Goal: Task Accomplishment & Management: Manage account settings

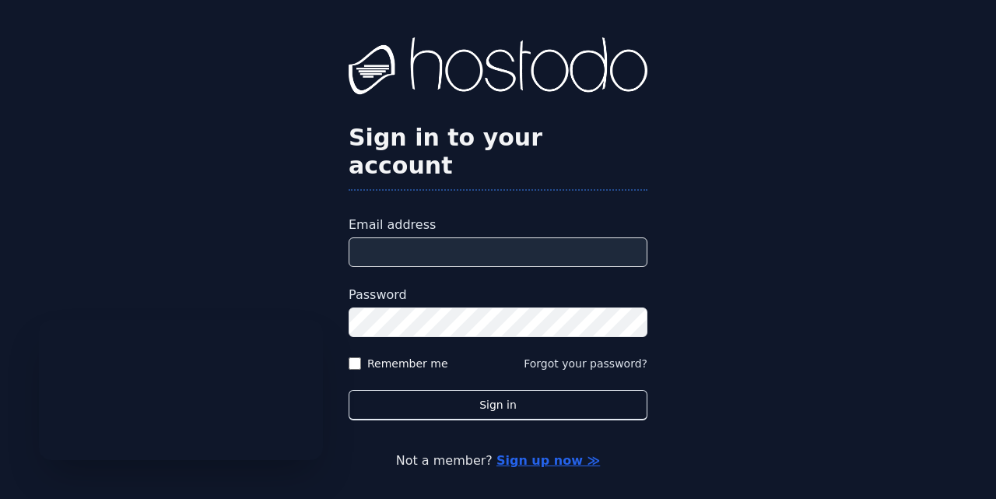
click at [472, 237] on input "Email address" at bounding box center [498, 252] width 299 height 30
type input "**********"
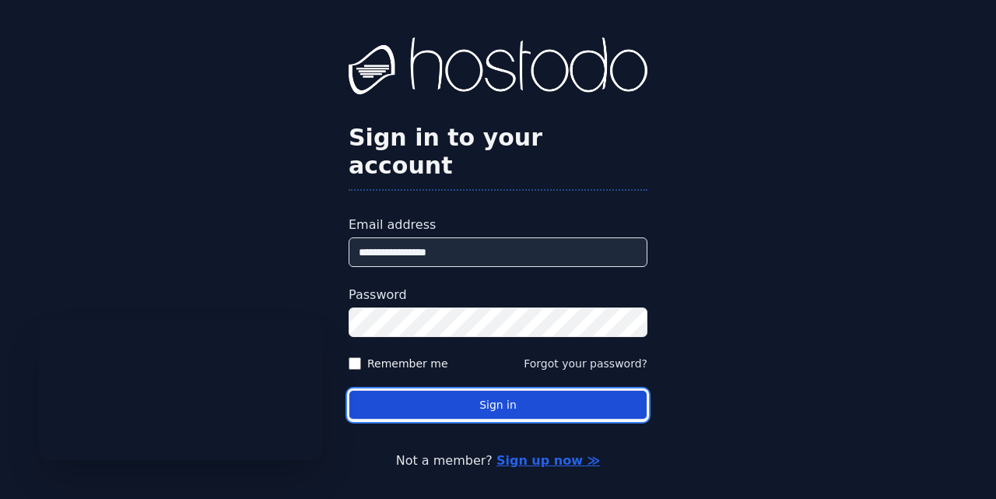
click at [471, 391] on button "Sign in" at bounding box center [498, 405] width 299 height 30
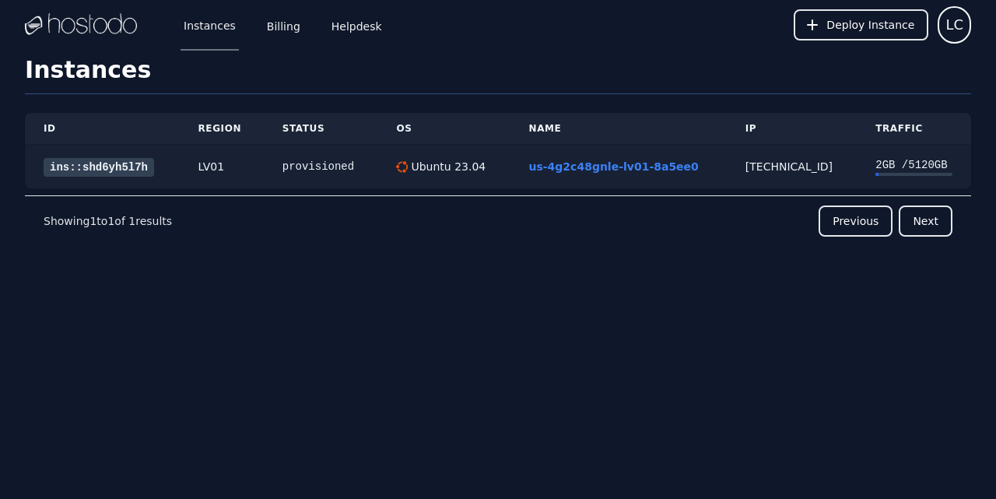
click at [124, 166] on link "ins::shd6yh5l7h" at bounding box center [99, 167] width 111 height 19
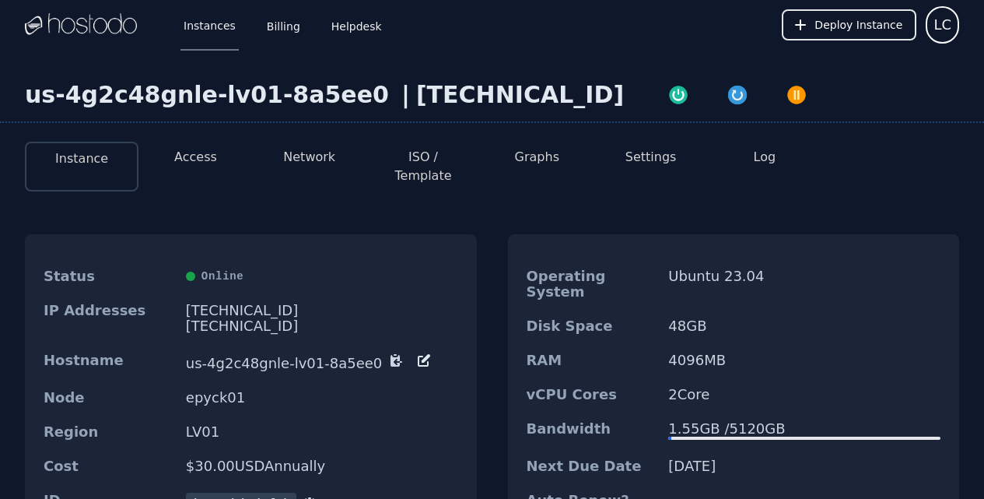
click at [662, 164] on button "Settings" at bounding box center [651, 157] width 51 height 19
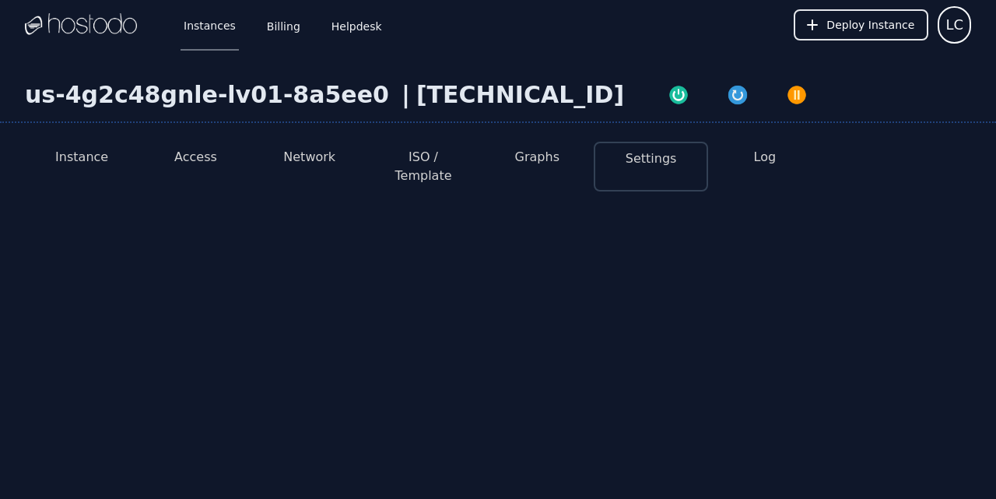
click at [92, 161] on button "Instance" at bounding box center [81, 157] width 53 height 19
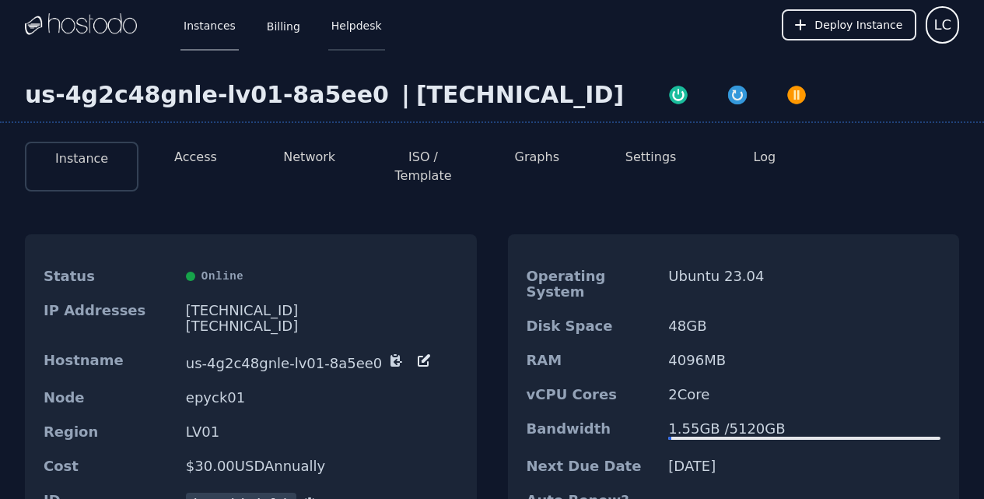
click at [357, 37] on link "Helpdesk" at bounding box center [356, 24] width 57 height 51
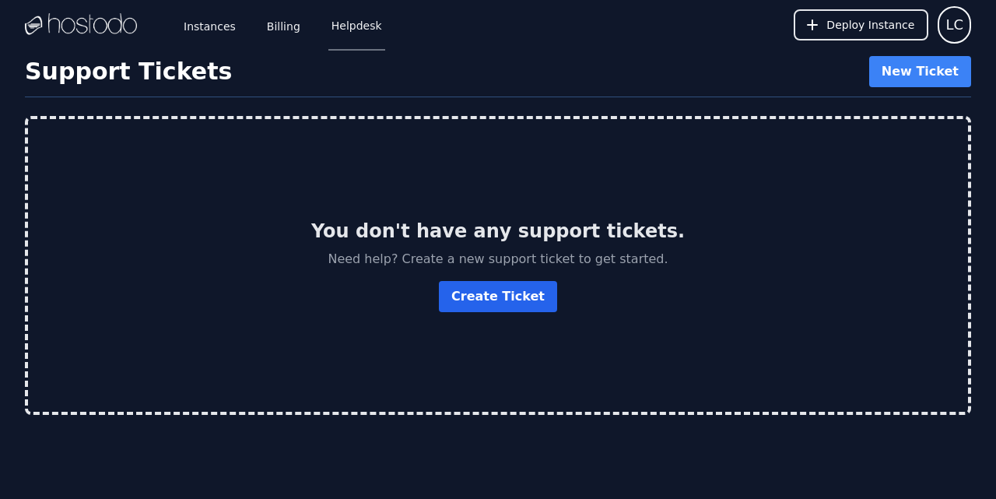
click at [484, 299] on button "Create Ticket" at bounding box center [498, 296] width 118 height 31
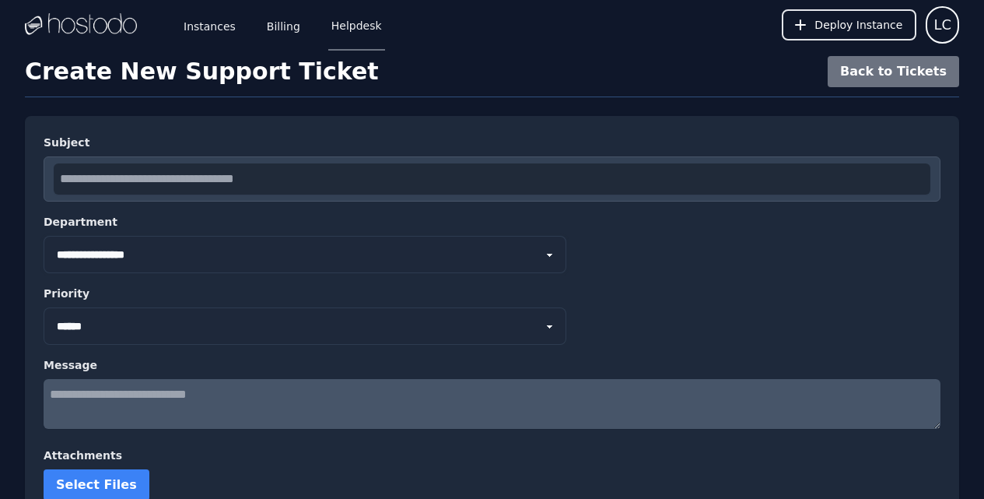
click at [294, 252] on select "**********" at bounding box center [305, 254] width 523 height 37
click at [653, 272] on div "**********" at bounding box center [492, 243] width 897 height 59
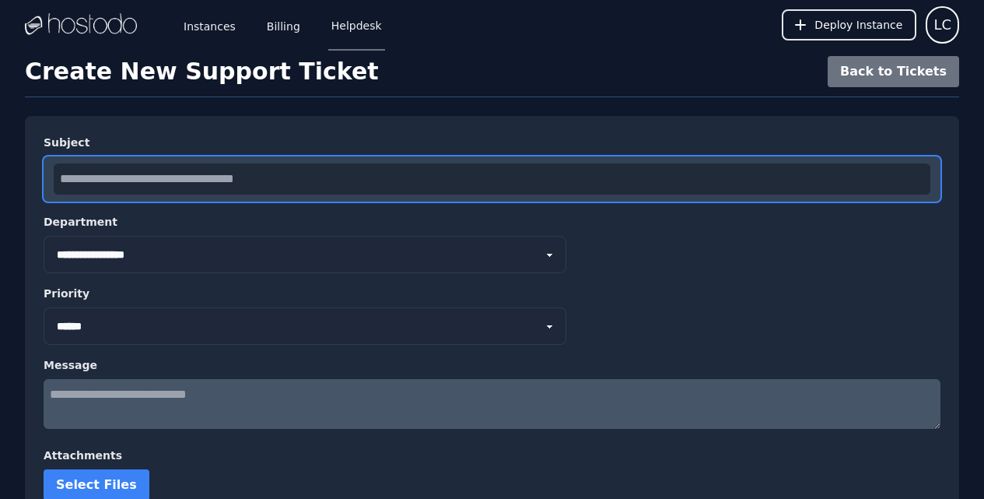
click at [269, 170] on input "text" at bounding box center [492, 178] width 877 height 31
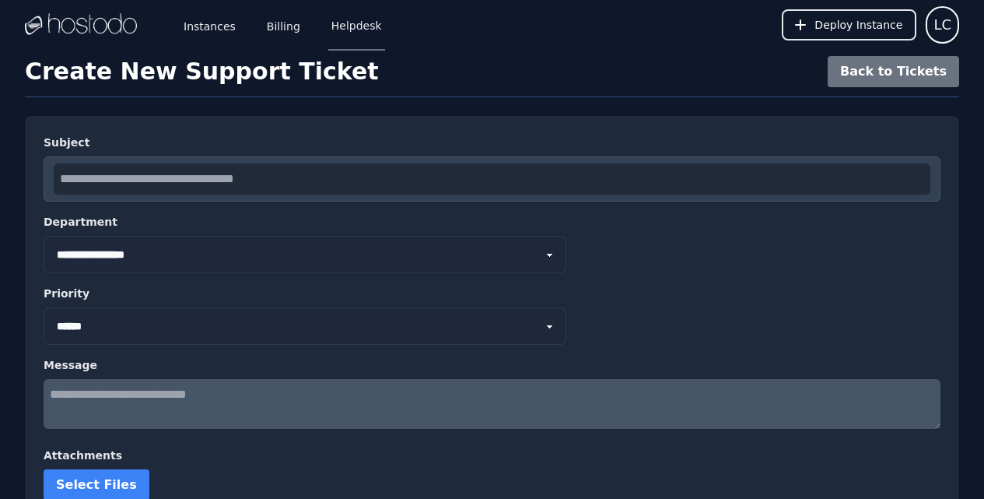
click at [651, 271] on div "**********" at bounding box center [492, 243] width 897 height 59
drag, startPoint x: 651, startPoint y: 271, endPoint x: 618, endPoint y: 94, distance: 179.7
drag, startPoint x: 618, startPoint y: 94, endPoint x: 524, endPoint y: 460, distance: 377.7
drag, startPoint x: 524, startPoint y: 460, endPoint x: 719, endPoint y: 42, distance: 461.3
click at [719, 42] on div "Instances Billing Helpdesk Deploy Instance LC" at bounding box center [492, 25] width 935 height 50
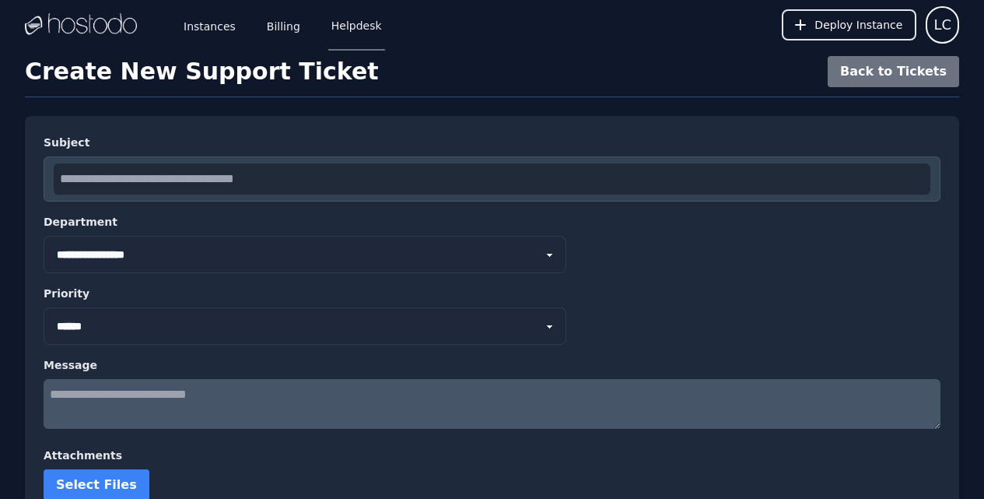
drag, startPoint x: 718, startPoint y: 42, endPoint x: 732, endPoint y: 0, distance: 44.3
click at [655, 37] on div "Instances Billing Helpdesk Deploy Instance LC" at bounding box center [492, 25] width 935 height 50
click at [359, 138] on label "Subject" at bounding box center [492, 143] width 897 height 16
click at [332, 29] on link "Helpdesk" at bounding box center [356, 24] width 57 height 51
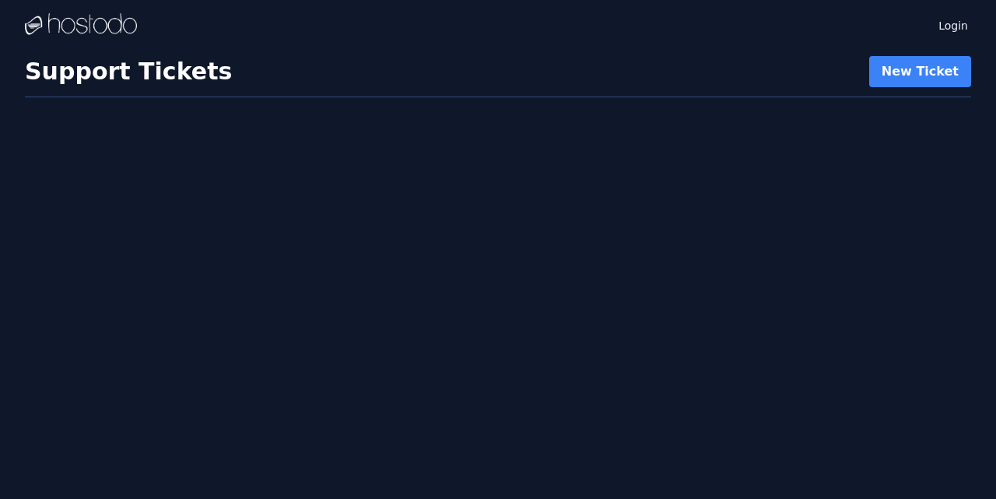
click at [268, 28] on div "Login" at bounding box center [498, 25] width 946 height 50
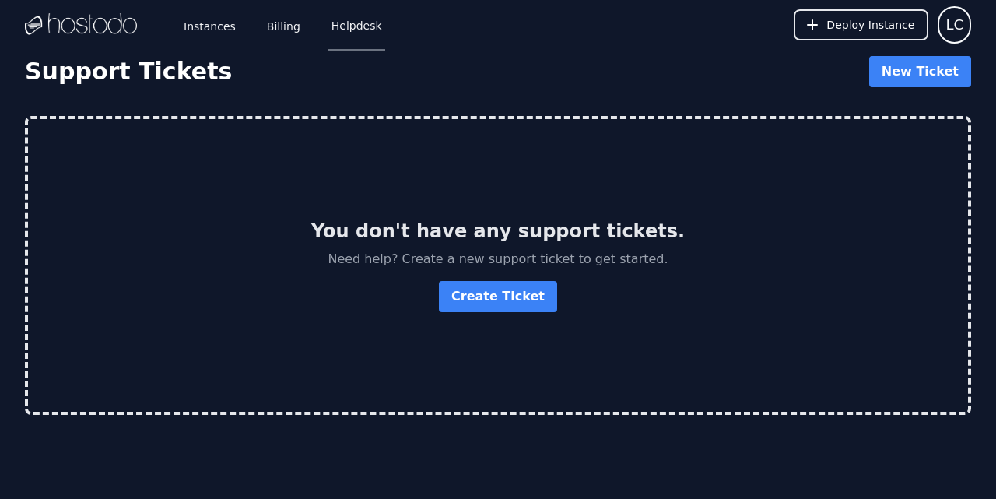
click at [268, 28] on link "Billing" at bounding box center [284, 24] width 40 height 51
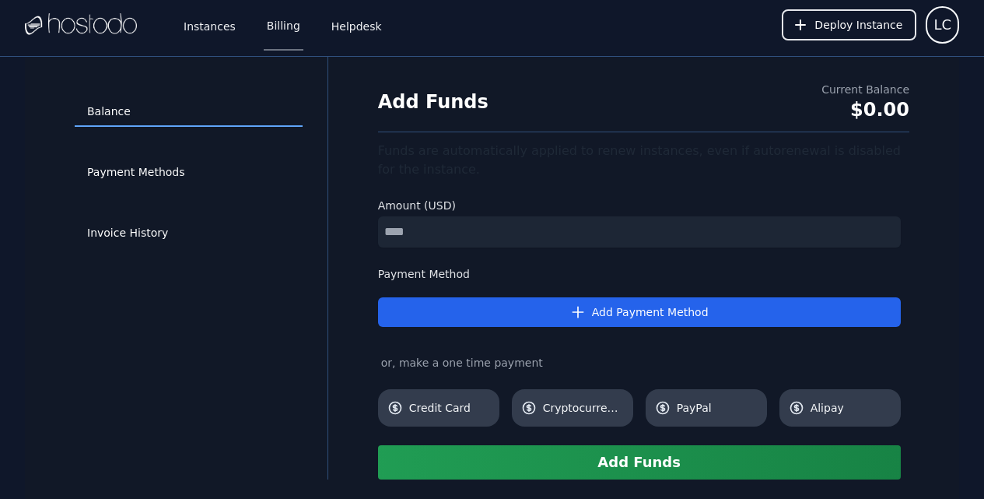
scroll to position [57, 0]
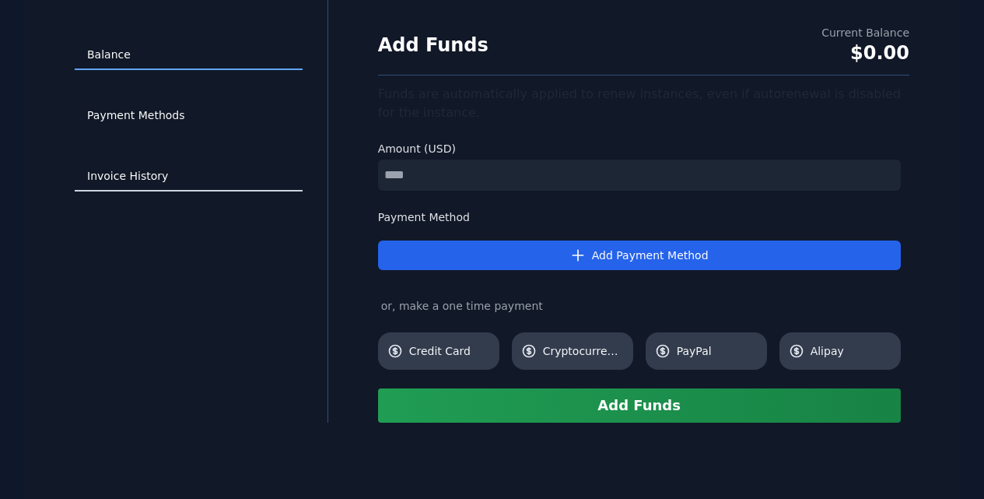
click at [127, 178] on link "Invoice History" at bounding box center [189, 177] width 228 height 30
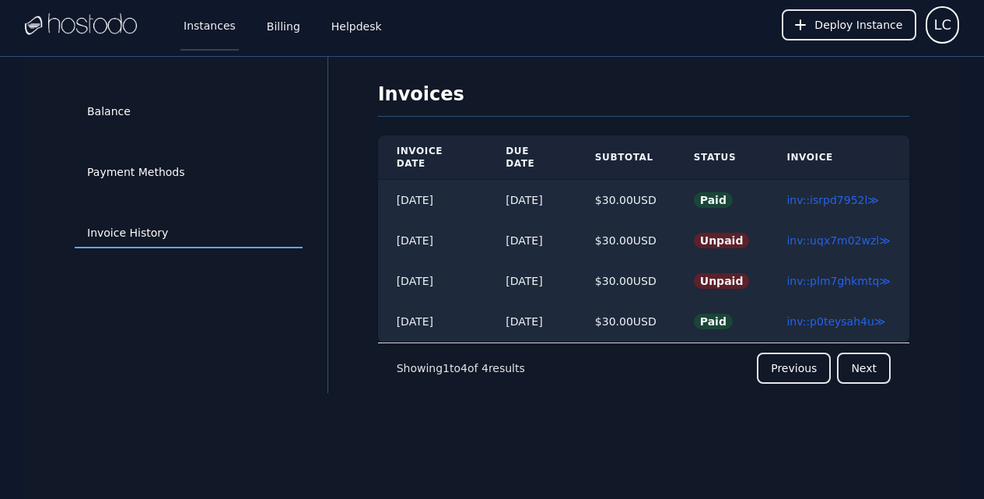
click at [215, 29] on link "Instances" at bounding box center [210, 24] width 58 height 51
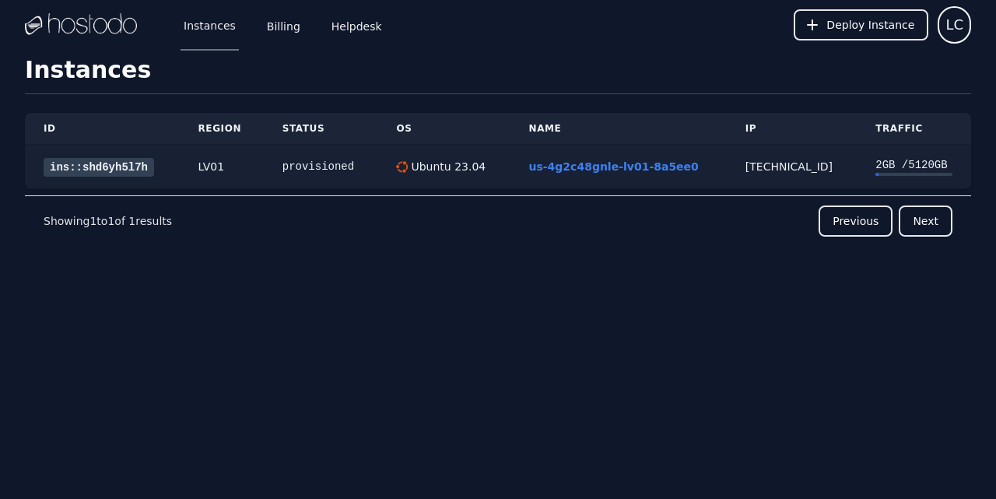
click at [915, 157] on div "2 GB / 5120 GB" at bounding box center [914, 165] width 77 height 16
click at [904, 163] on div "2 GB / 5120 GB" at bounding box center [914, 165] width 77 height 16
click at [94, 174] on link "ins::shd6yh5l7h" at bounding box center [99, 167] width 111 height 19
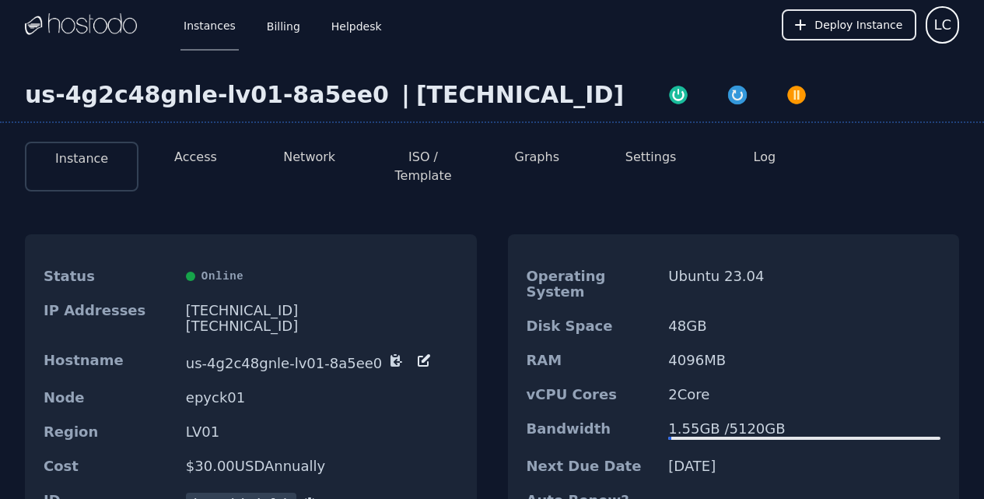
click at [325, 318] on div "[TECHNICAL_ID]" at bounding box center [322, 326] width 272 height 16
click at [409, 318] on div "[TECHNICAL_ID]" at bounding box center [322, 326] width 272 height 16
